Goal: Task Accomplishment & Management: Manage account settings

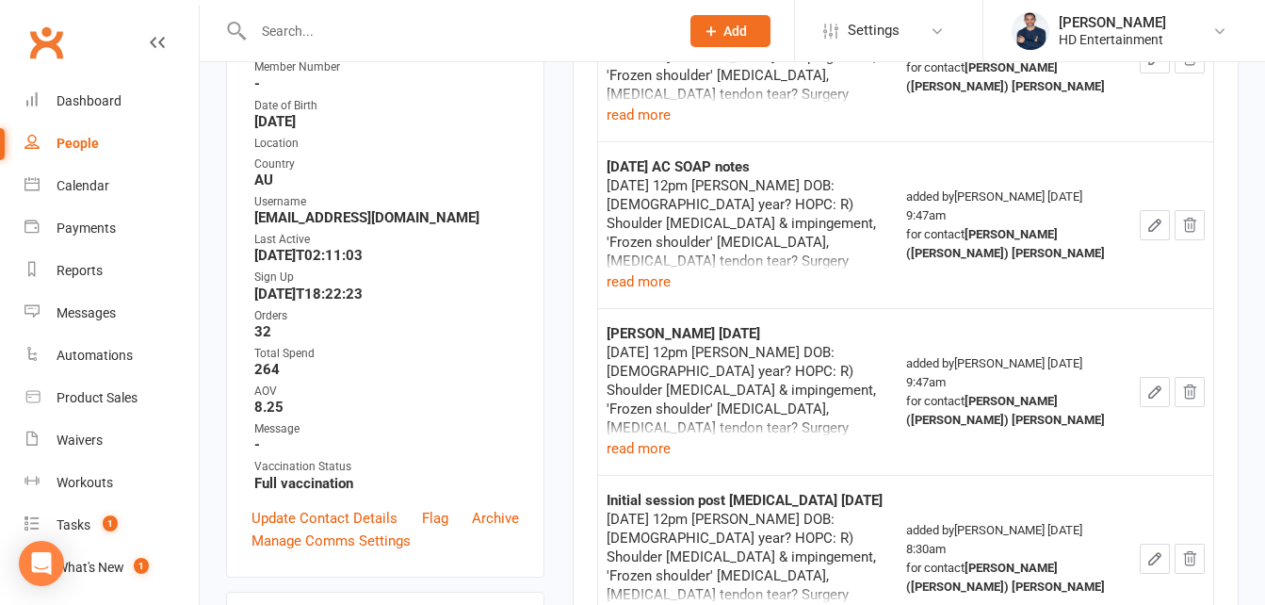
click at [590, 233] on div "Activity Notes Comms Attendance Payments Waivers Tasks Automations Workouts Mob…" at bounding box center [905, 340] width 666 height 1048
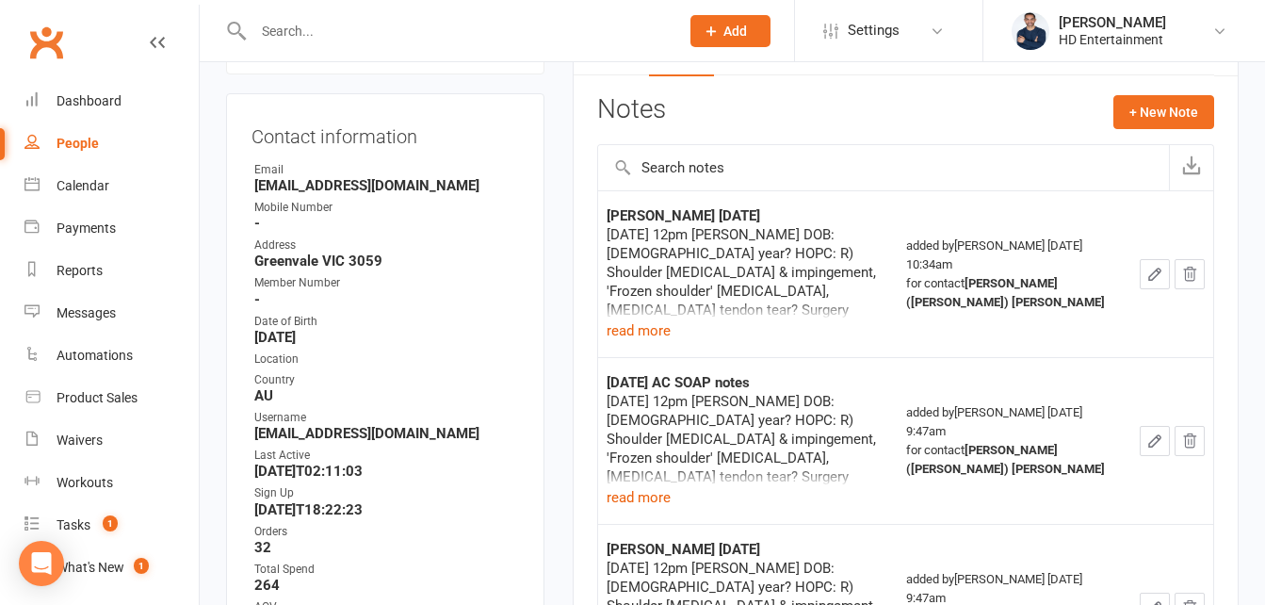
scroll to position [156, 0]
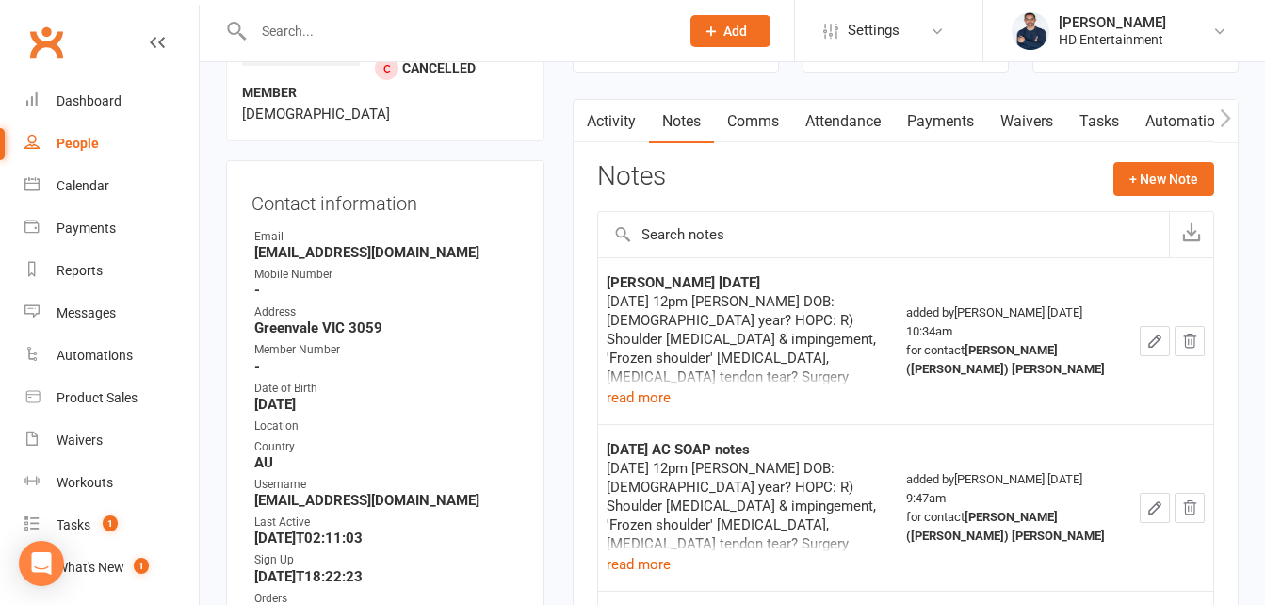
click at [1150, 337] on icon "button" at bounding box center [1154, 340] width 17 height 17
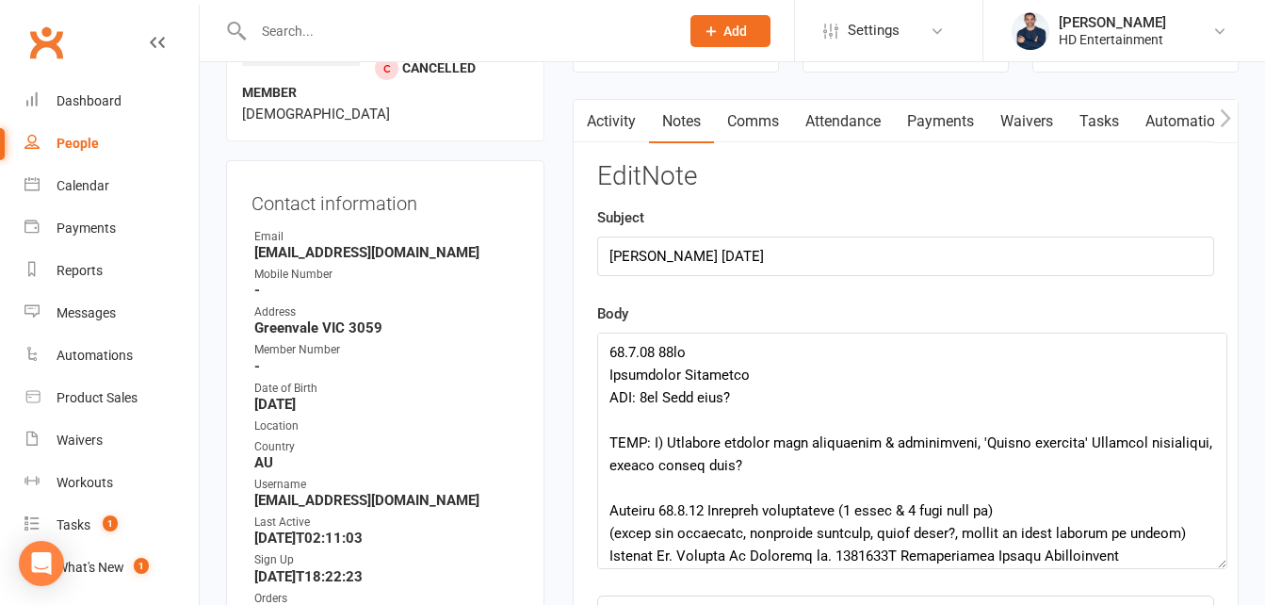
drag, startPoint x: 1209, startPoint y: 389, endPoint x: 1128, endPoint y: 485, distance: 125.6
click at [1220, 557] on textarea at bounding box center [912, 450] width 630 height 236
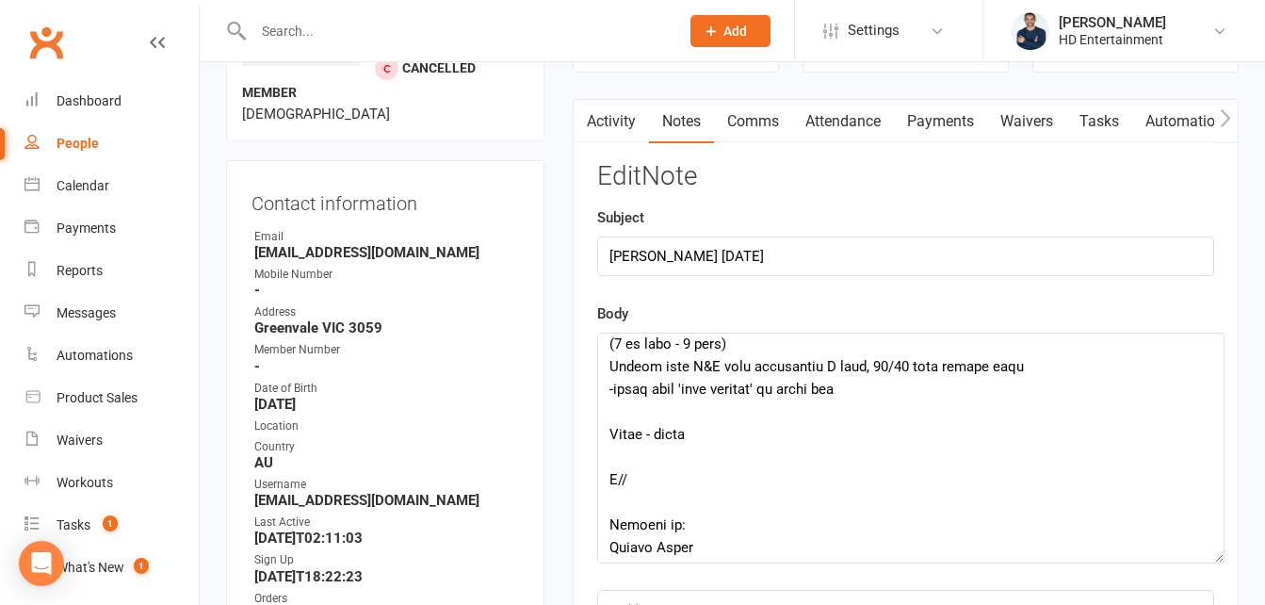
scroll to position [939, 0]
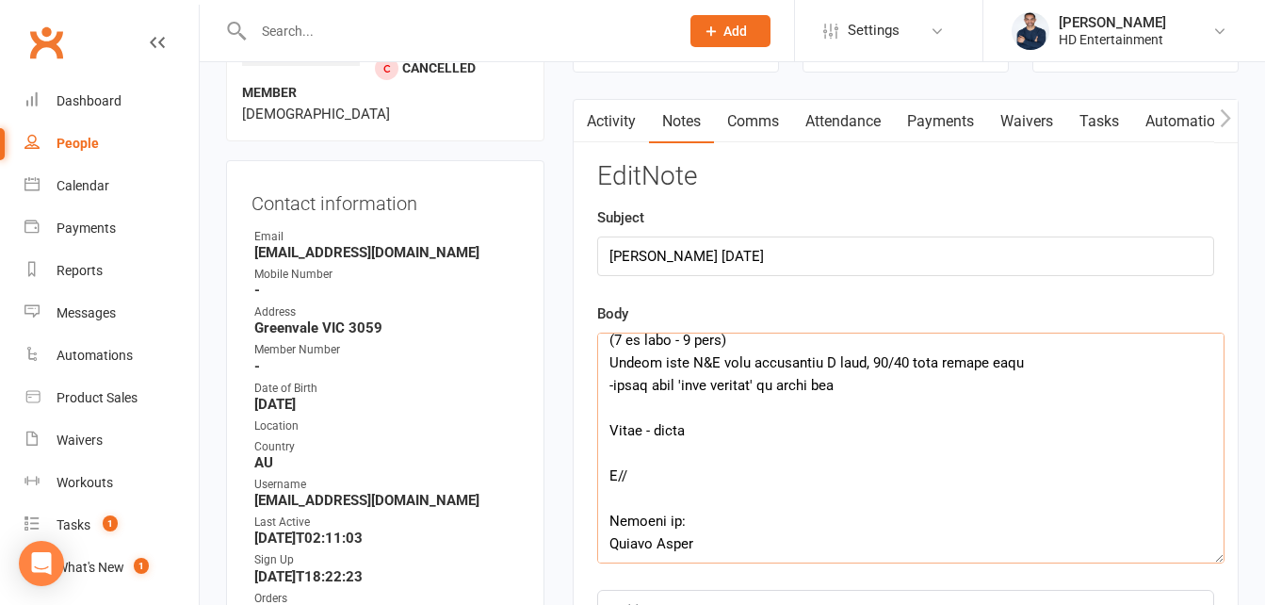
click at [722, 430] on textarea at bounding box center [910, 447] width 627 height 231
click at [637, 498] on textarea at bounding box center [910, 447] width 627 height 231
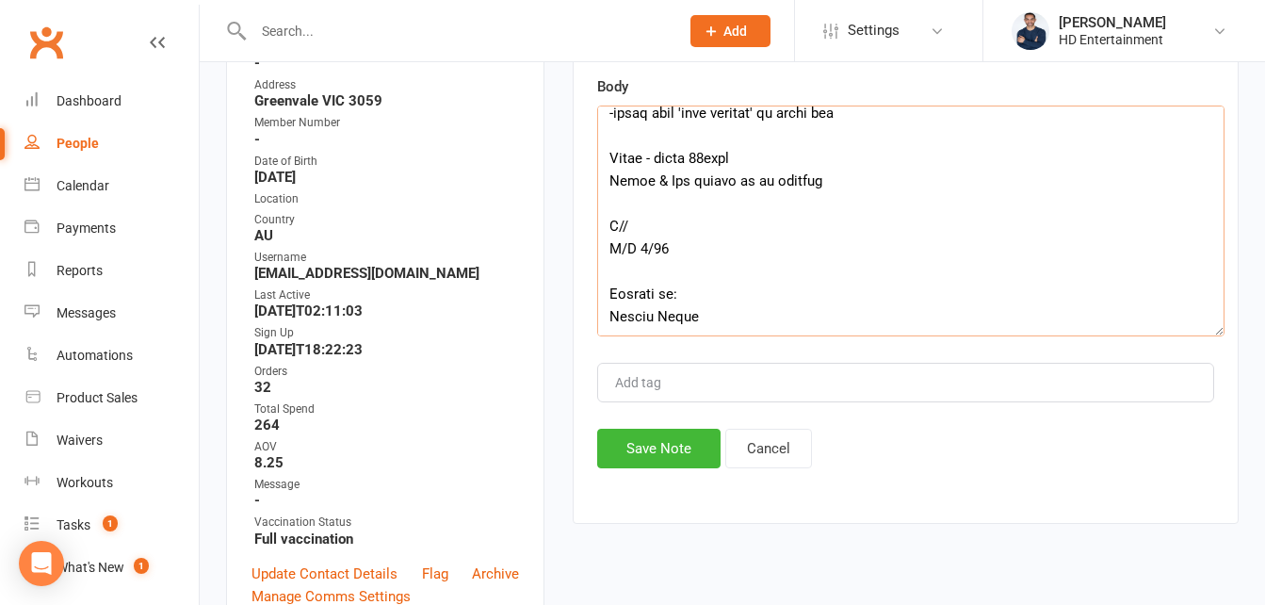
scroll to position [439, 0]
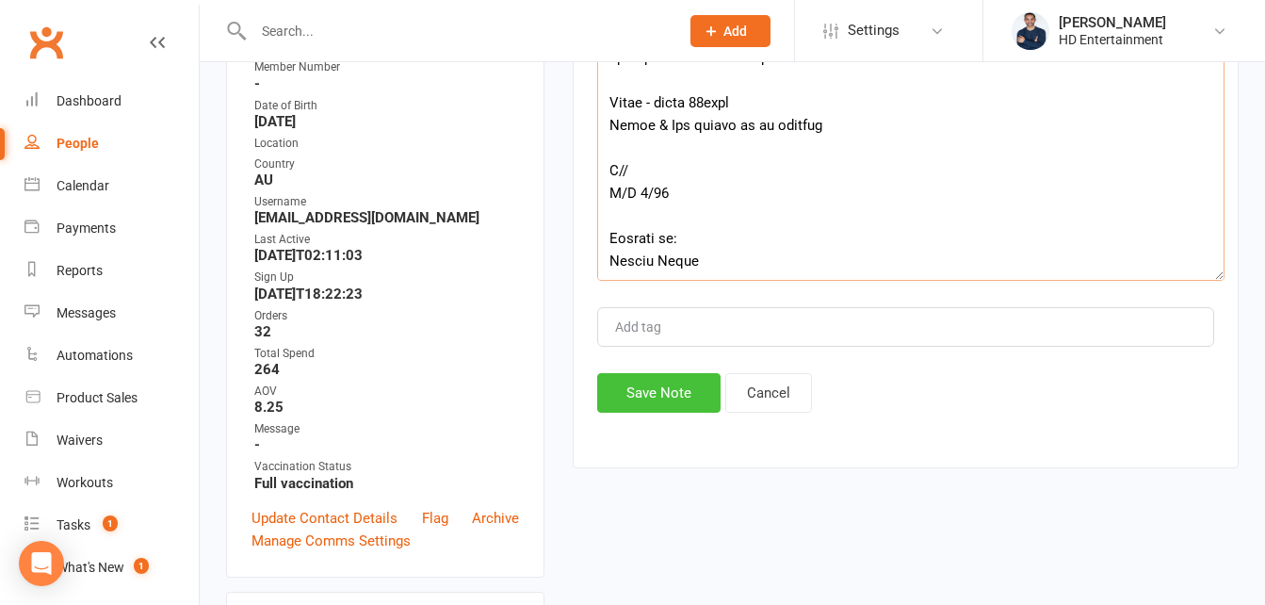
type textarea "[DATE] 12pm [PERSON_NAME] DOB: [DEMOGRAPHIC_DATA] year? HOPC: R) Shoulder [MEDI…"
click at [705, 404] on button "Save Note" at bounding box center [658, 393] width 123 height 40
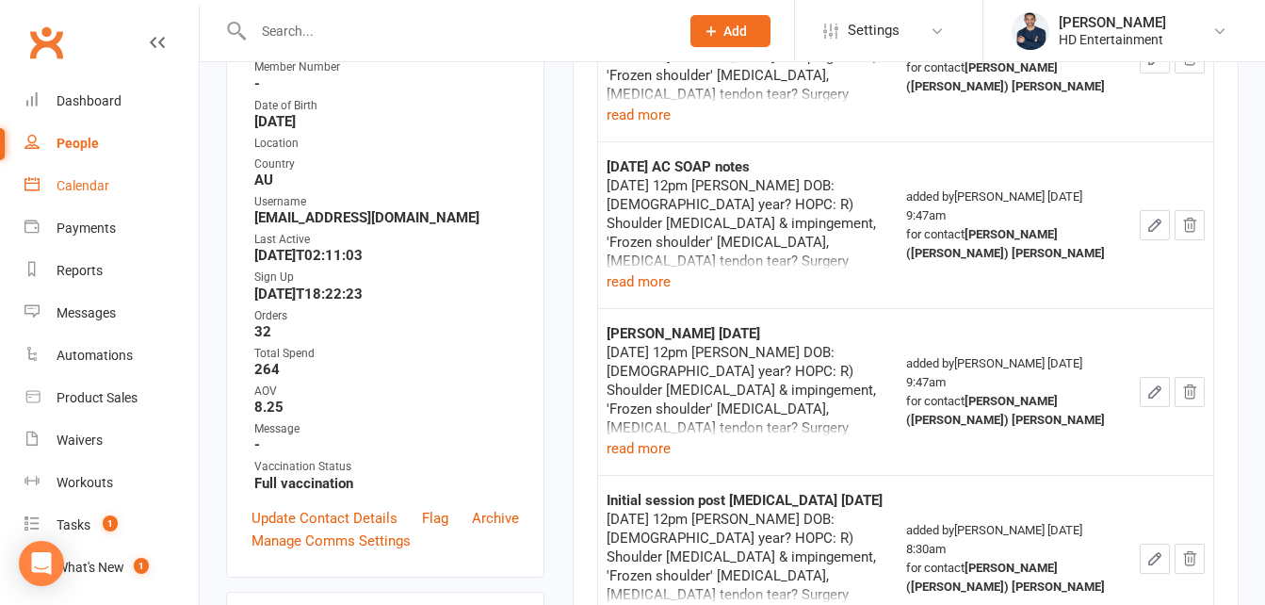
click at [74, 183] on div "Calendar" at bounding box center [82, 185] width 53 height 15
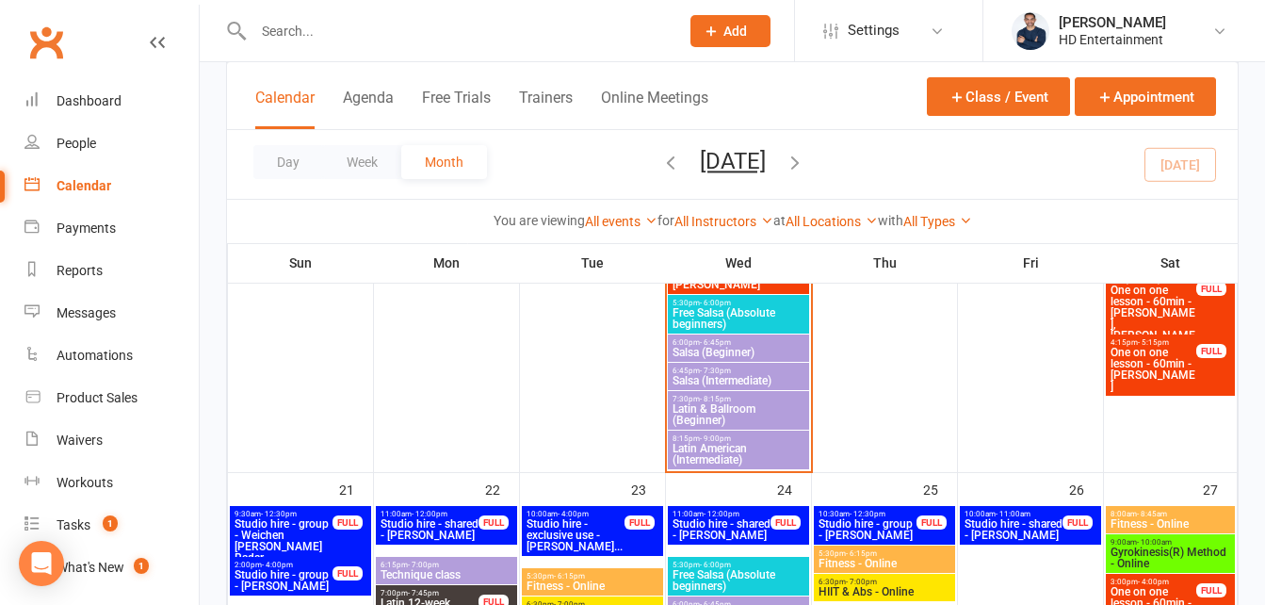
scroll to position [1883, 0]
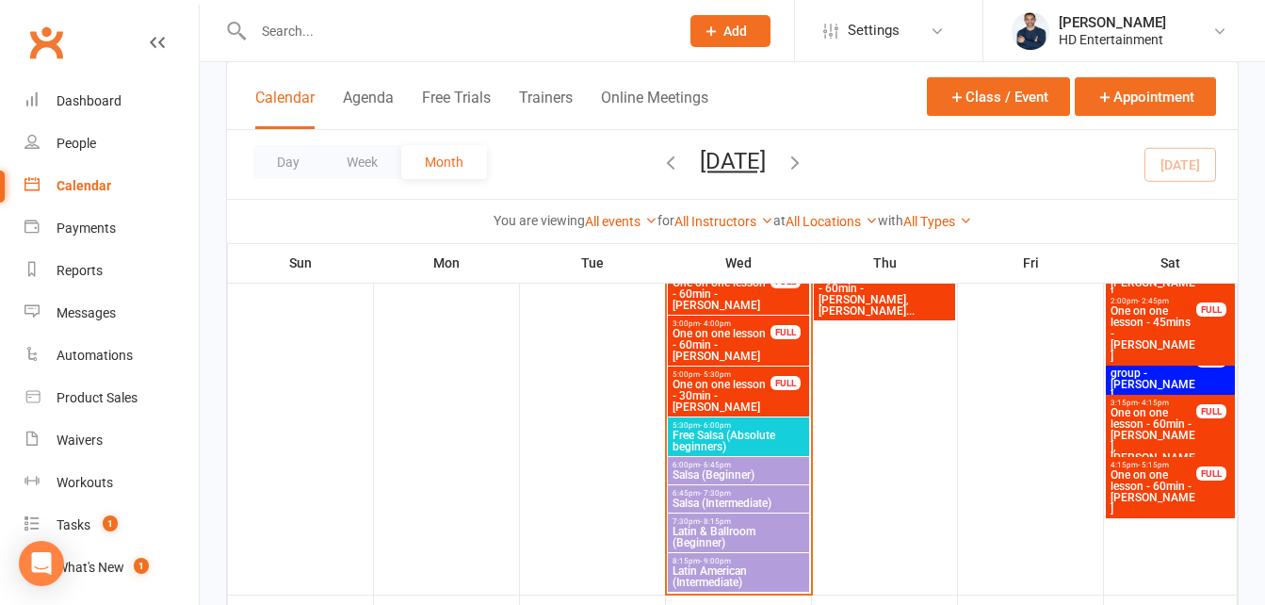
click at [749, 476] on span "Salsa (Beginner)" at bounding box center [738, 474] width 134 height 11
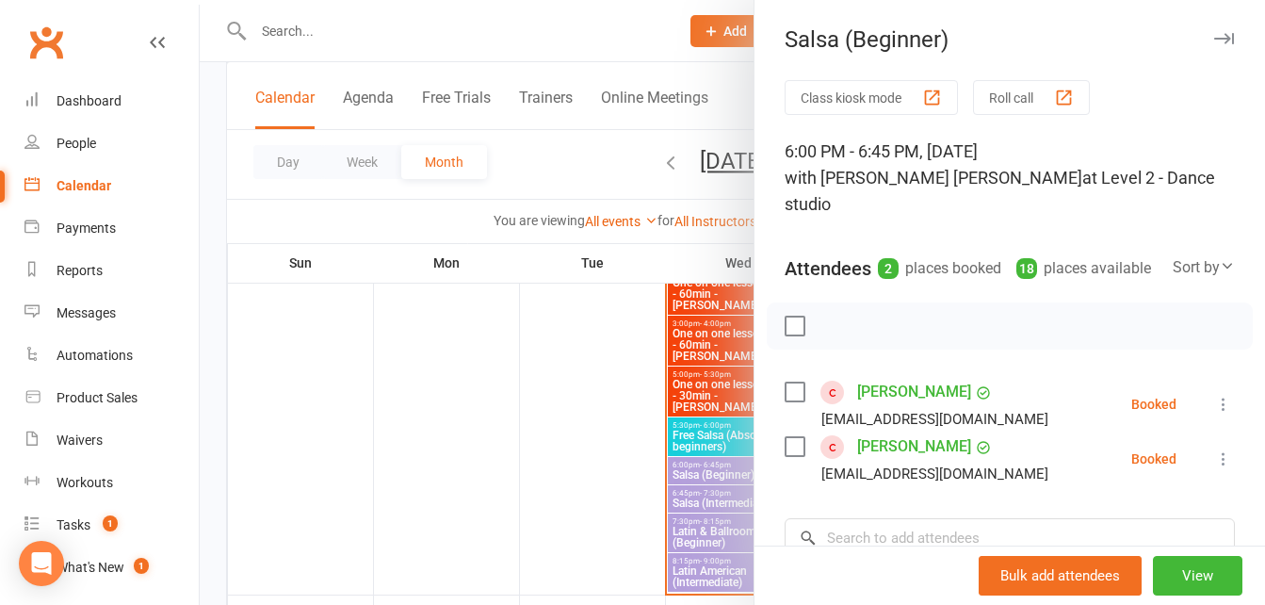
click at [572, 38] on div at bounding box center [732, 302] width 1065 height 605
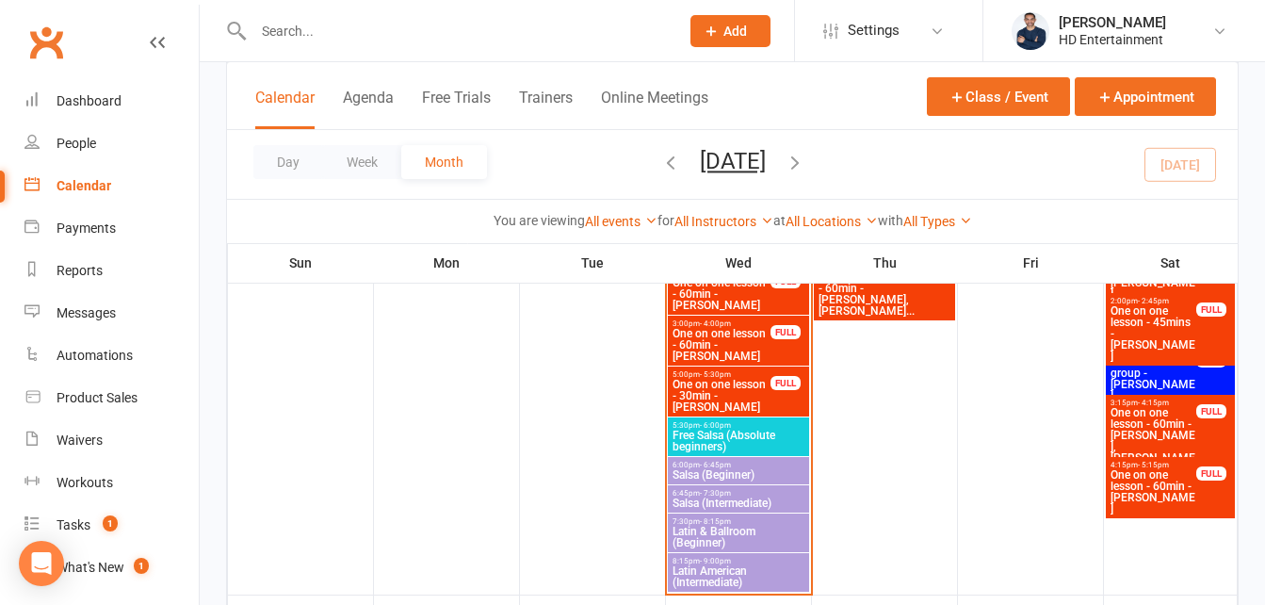
click at [732, 500] on span "Salsa (Intermediate)" at bounding box center [738, 502] width 134 height 11
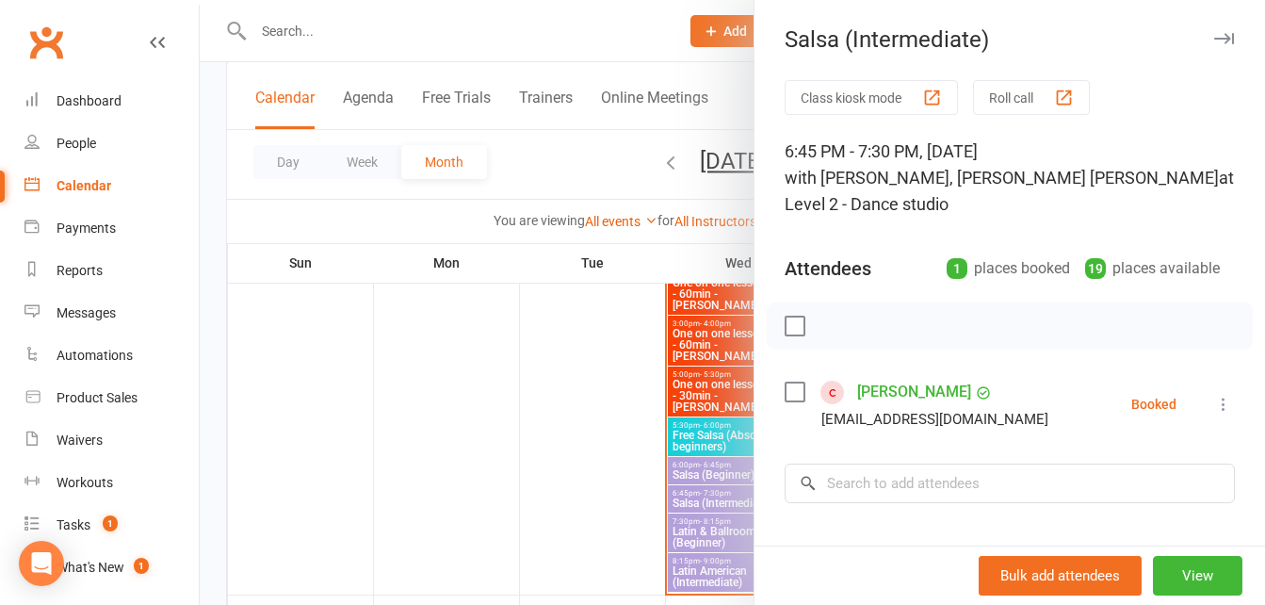
click at [533, 36] on div at bounding box center [732, 302] width 1065 height 605
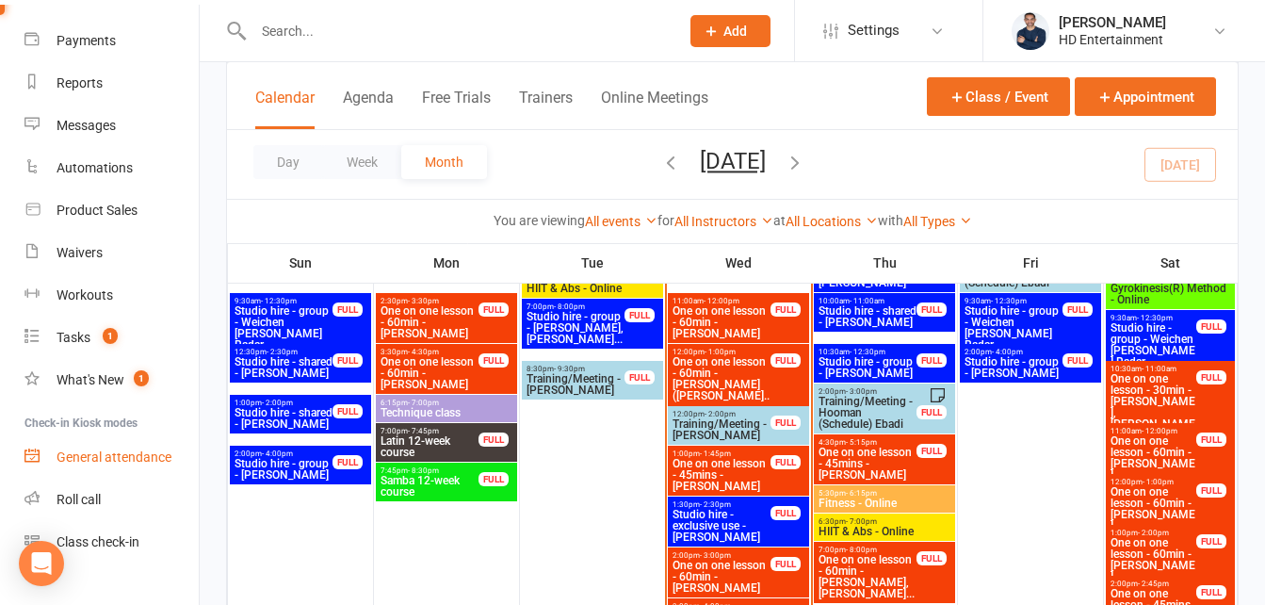
scroll to position [188, 0]
